Goal: Task Accomplishment & Management: Manage account settings

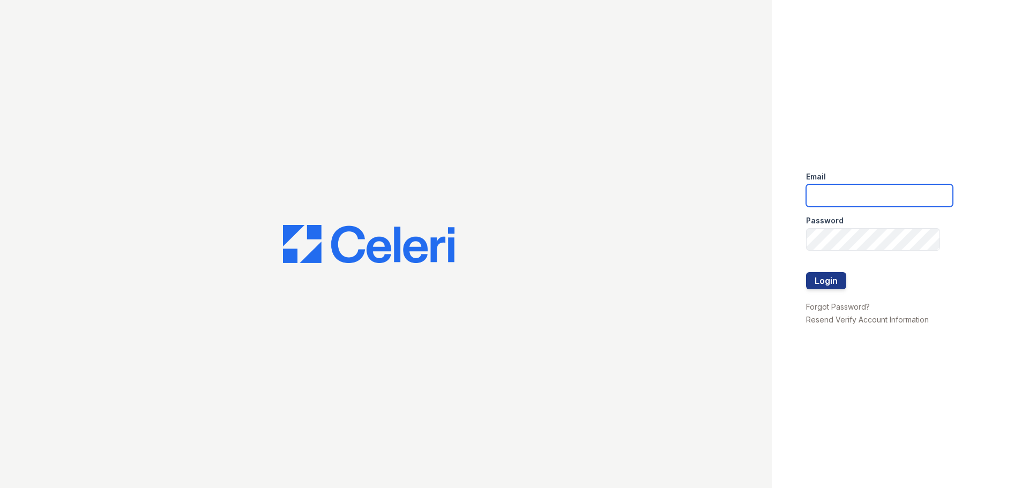
click at [868, 200] on input "email" at bounding box center [879, 195] width 147 height 23
click at [918, 137] on div "Email Password Login Forgot Password? Resend Verify Account Information" at bounding box center [900, 244] width 257 height 488
click at [840, 201] on input "email" at bounding box center [879, 195] width 147 height 23
click at [901, 160] on div "Email Password Login Forgot Password? Resend Verify Account Information" at bounding box center [900, 244] width 257 height 488
click at [840, 197] on input "email" at bounding box center [879, 195] width 147 height 23
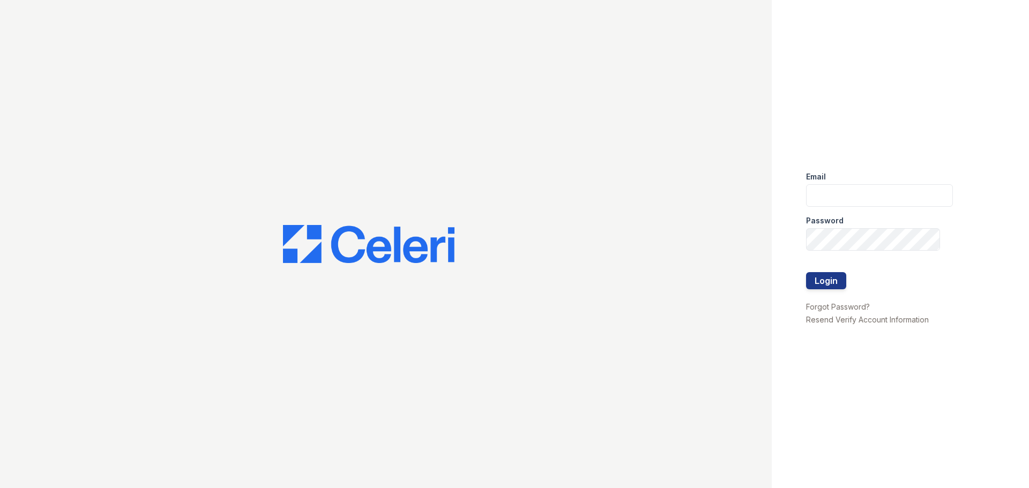
drag, startPoint x: 394, startPoint y: 131, endPoint x: 406, endPoint y: 134, distance: 12.7
click at [394, 131] on div at bounding box center [386, 244] width 772 height 488
click at [845, 307] on link "Forgot Password?" at bounding box center [838, 306] width 64 height 9
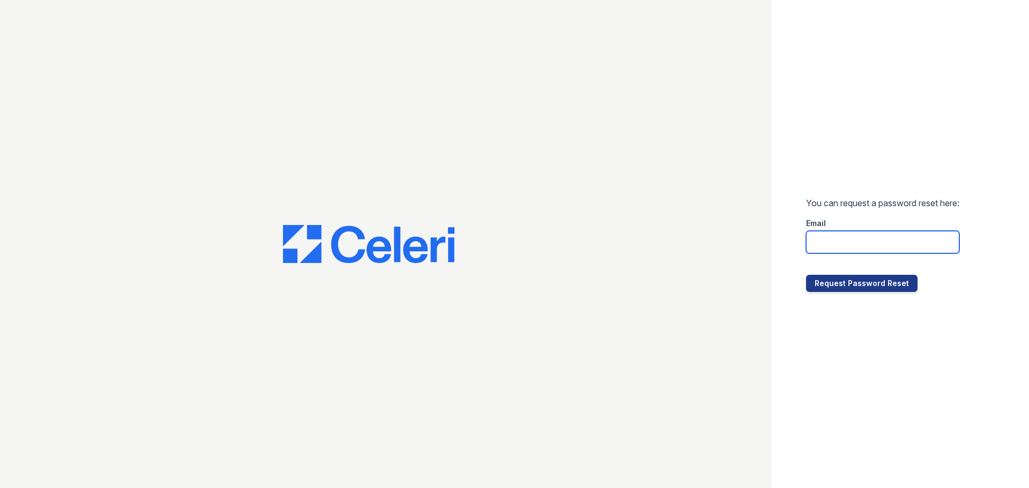
click at [859, 232] on input "email" at bounding box center [882, 242] width 153 height 23
type input "barharborpm@cafmanagement.com"
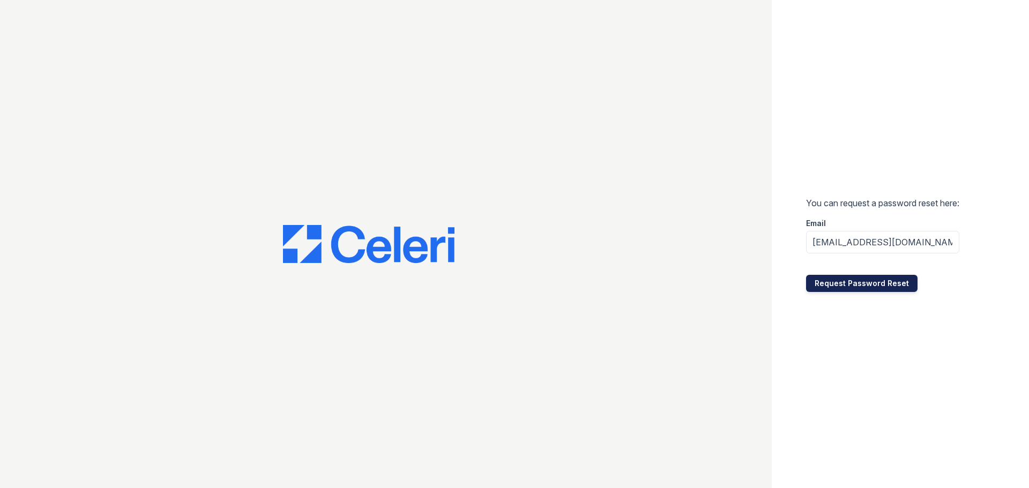
scroll to position [0, 0]
click at [865, 281] on button "Request Password Reset" at bounding box center [861, 283] width 111 height 17
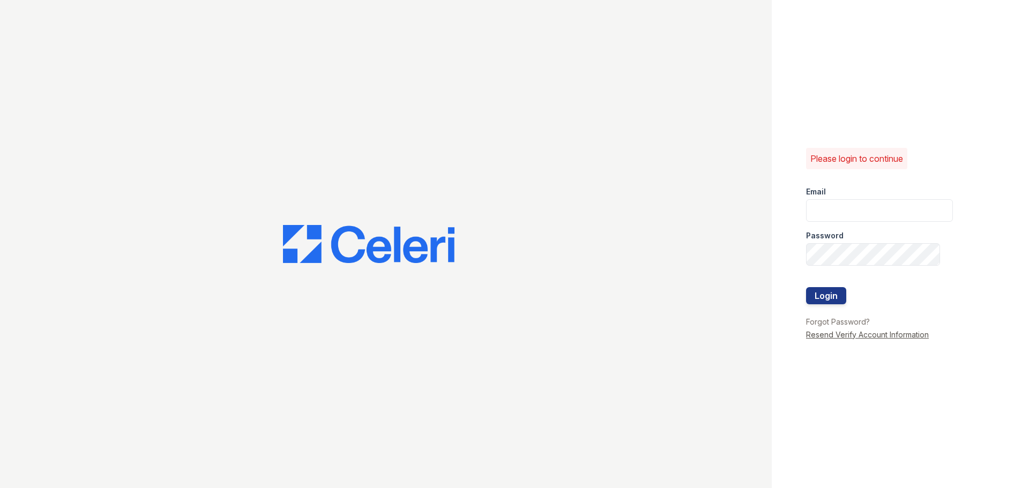
click at [859, 334] on link "Resend Verify Account Information" at bounding box center [867, 334] width 123 height 9
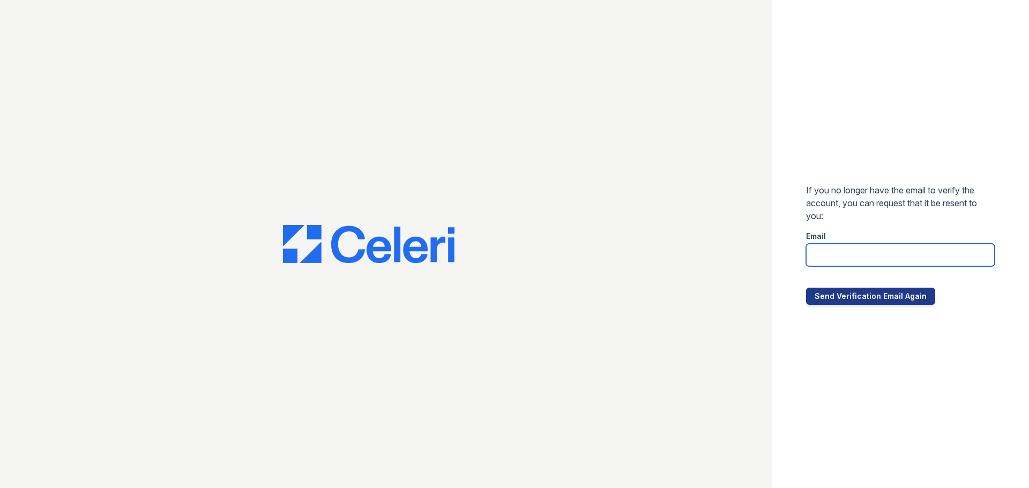
click at [858, 245] on input "email" at bounding box center [900, 255] width 189 height 23
type input "[EMAIL_ADDRESS][DOMAIN_NAME]"
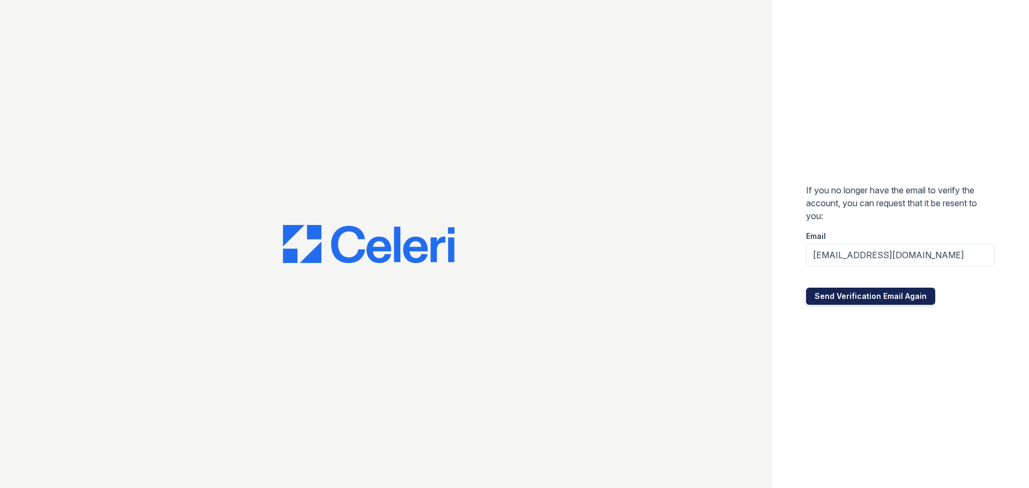
click at [881, 296] on button "Send Verification Email Again" at bounding box center [870, 296] width 129 height 17
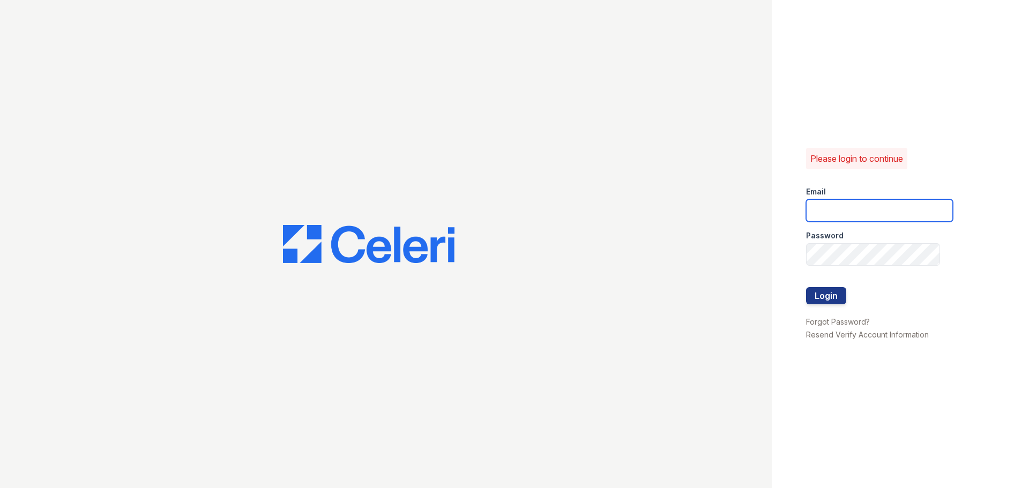
click at [857, 204] on input "email" at bounding box center [879, 210] width 147 height 23
type input "[EMAIL_ADDRESS][DOMAIN_NAME]"
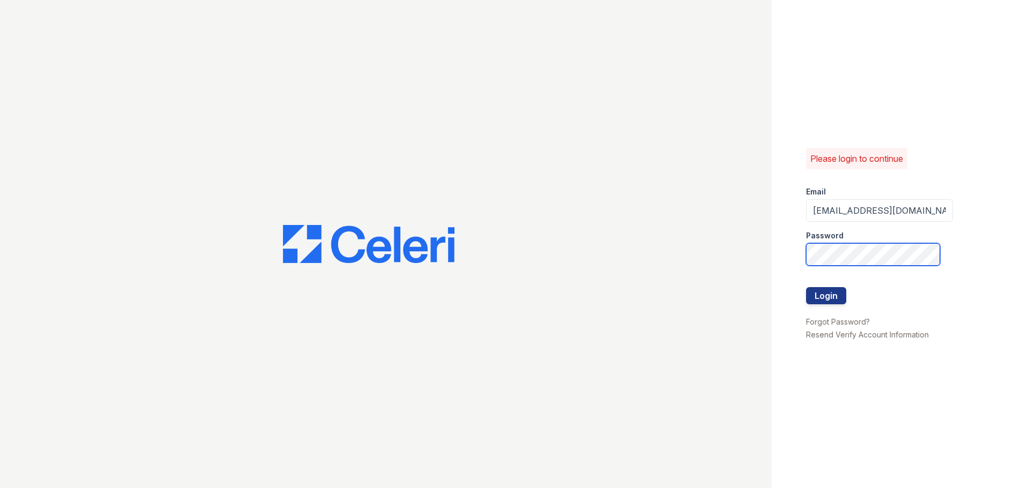
click at [806, 287] on button "Login" at bounding box center [826, 295] width 40 height 17
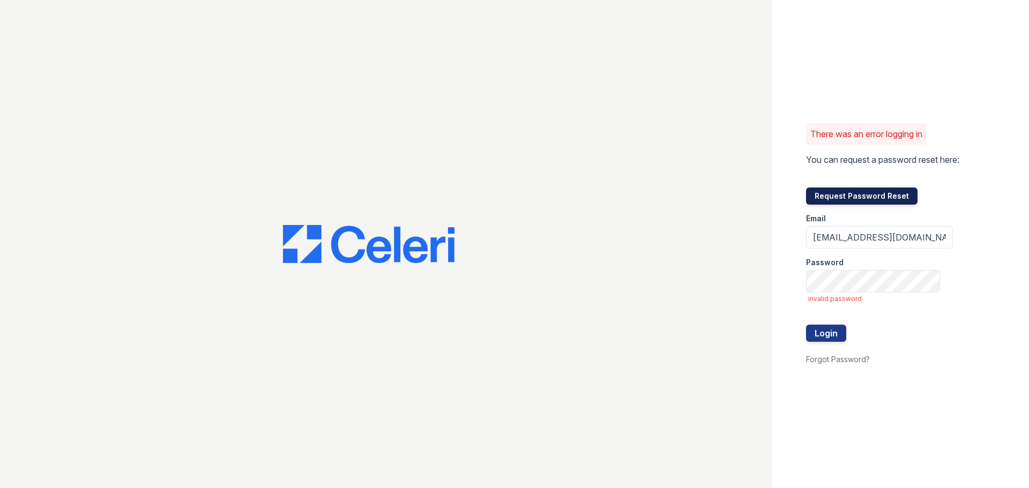
click at [852, 198] on button "Request Password Reset" at bounding box center [861, 196] width 111 height 17
